Goal: Transaction & Acquisition: Purchase product/service

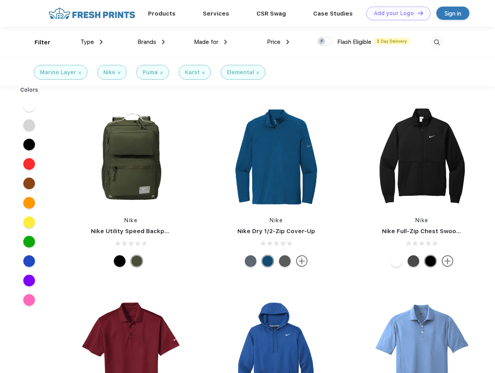
click at [395, 13] on link "Add your Logo Design Tool" at bounding box center [398, 14] width 64 height 14
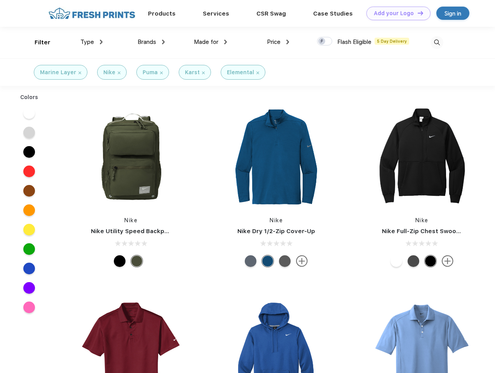
click at [0, 0] on div "Design Tool" at bounding box center [0, 0] width 0 height 0
click at [417, 13] on link "Add your Logo Design Tool" at bounding box center [398, 14] width 64 height 14
click at [37, 42] on div "Filter" at bounding box center [43, 42] width 16 height 9
click at [92, 42] on span "Type" at bounding box center [87, 41] width 14 height 7
click at [151, 42] on span "Brands" at bounding box center [146, 41] width 19 height 7
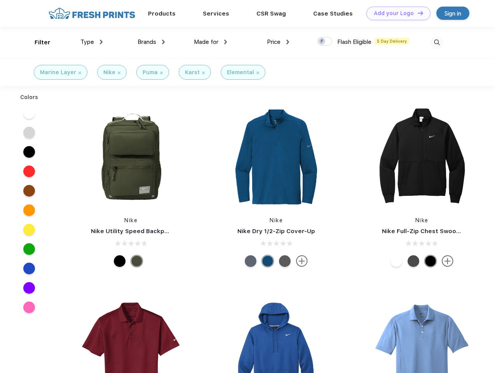
click at [210, 42] on span "Made for" at bounding box center [206, 41] width 24 height 7
click at [278, 42] on span "Price" at bounding box center [274, 41] width 14 height 7
click at [325, 42] on div at bounding box center [324, 41] width 15 height 9
click at [322, 42] on input "checkbox" at bounding box center [319, 38] width 5 height 5
click at [436, 42] on img at bounding box center [436, 42] width 13 height 13
